Goal: Information Seeking & Learning: Understand process/instructions

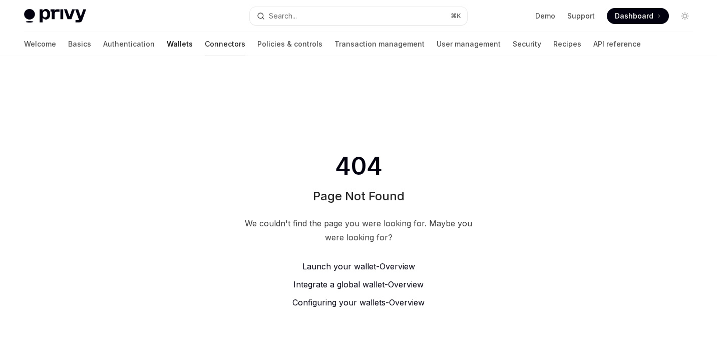
click at [205, 44] on link "Connectors" at bounding box center [225, 44] width 41 height 24
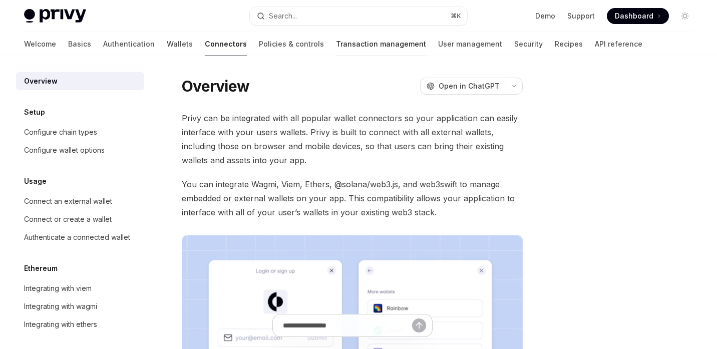
click at [336, 44] on link "Transaction management" at bounding box center [381, 44] width 90 height 24
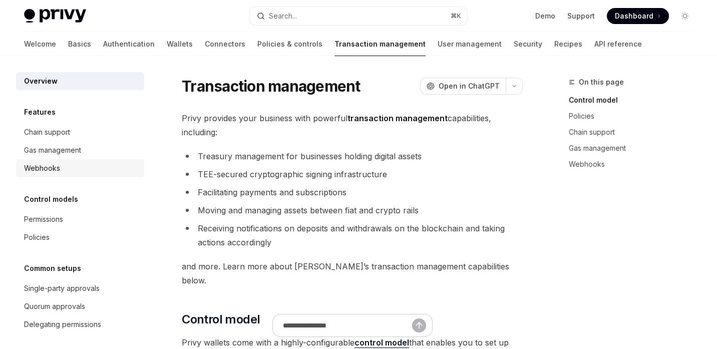
click at [53, 173] on div "Webhooks" at bounding box center [42, 168] width 36 height 12
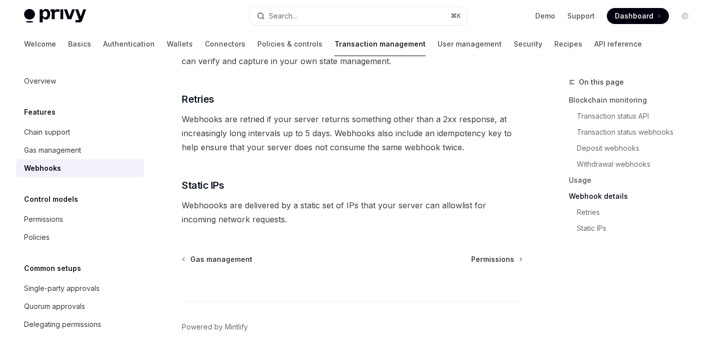
scroll to position [705, 0]
click at [167, 46] on link "Wallets" at bounding box center [180, 44] width 26 height 24
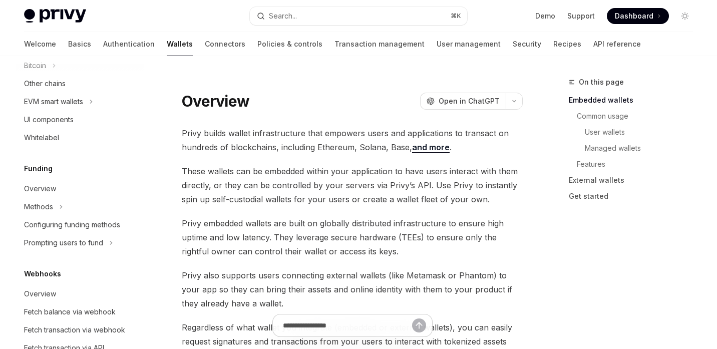
scroll to position [342, 0]
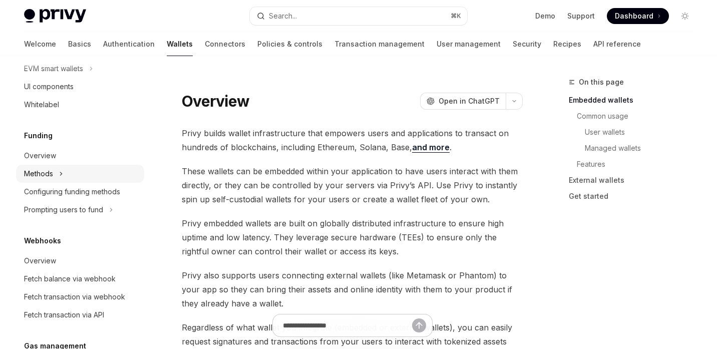
click at [51, 172] on div "Methods" at bounding box center [38, 174] width 29 height 12
type textarea "*"
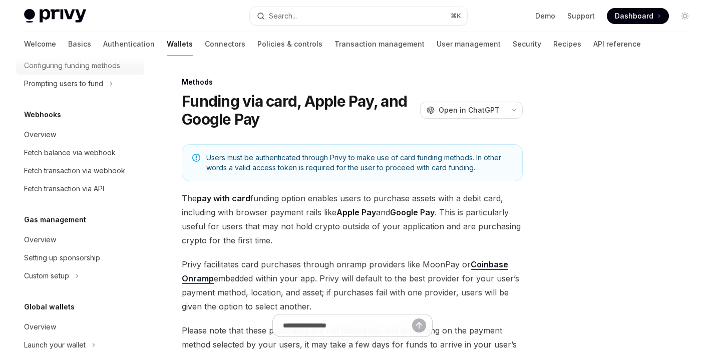
scroll to position [568, 0]
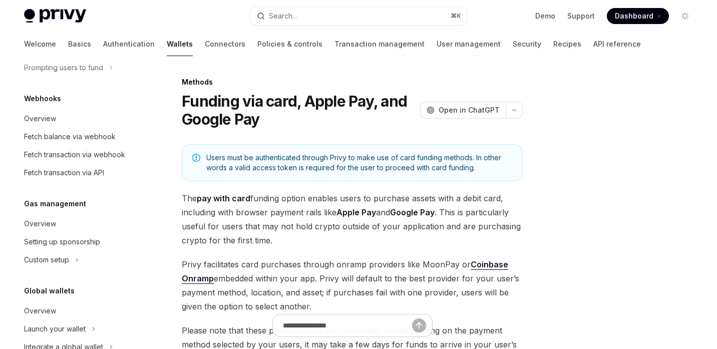
click at [338, 237] on span "The pay with card funding option enables users to purchase assets with a debit …" at bounding box center [352, 219] width 341 height 56
